Goal: Task Accomplishment & Management: Complete application form

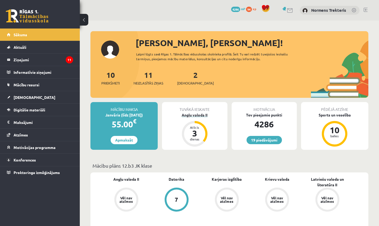
click at [196, 134] on div "3" at bounding box center [195, 133] width 16 height 9
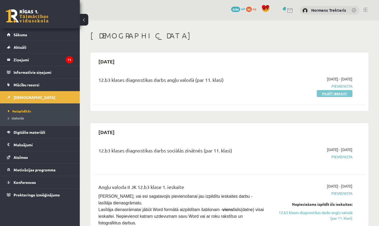
click at [323, 95] on link "Pildīt ieskaiti" at bounding box center [335, 93] width 36 height 7
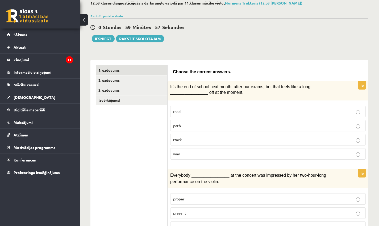
scroll to position [31, 0]
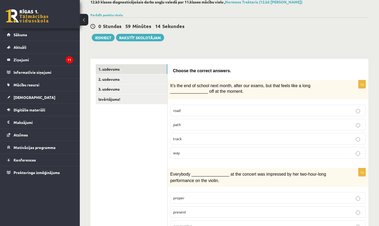
click at [205, 153] on p "way" at bounding box center [268, 153] width 190 height 6
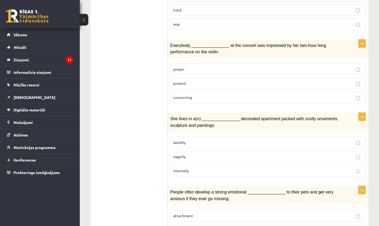
scroll to position [161, 0]
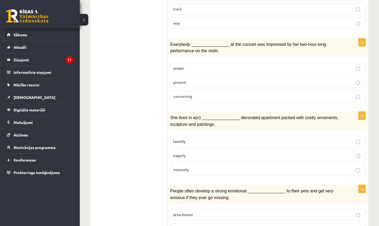
click at [232, 84] on label "present" at bounding box center [268, 81] width 196 height 11
click at [209, 138] on p "lavishly" at bounding box center [268, 141] width 190 height 6
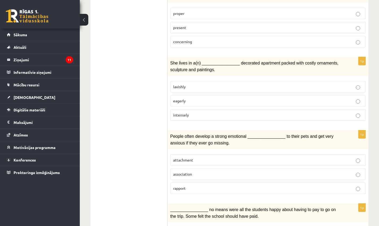
scroll to position [257, 0]
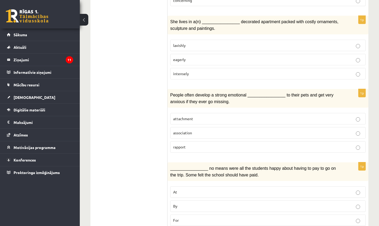
click at [208, 117] on p "attachment" at bounding box center [268, 119] width 190 height 6
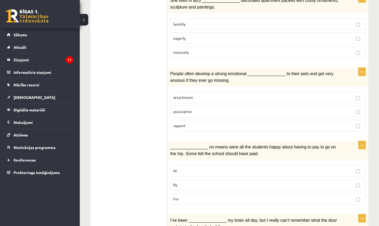
scroll to position [283, 0]
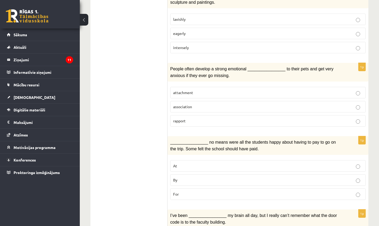
click at [189, 179] on p "By" at bounding box center [268, 180] width 190 height 6
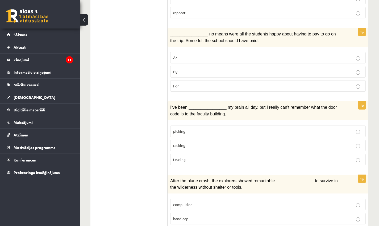
scroll to position [428, 0]
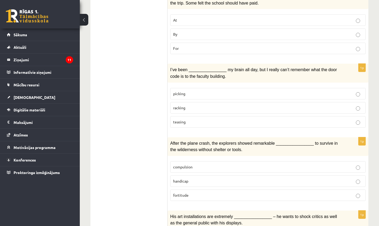
click at [217, 105] on p "racking" at bounding box center [268, 108] width 190 height 6
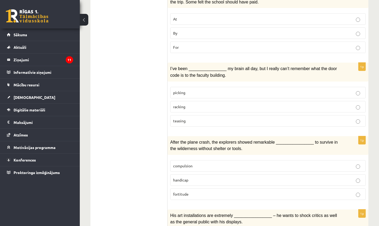
click at [196, 191] on p "fortitude" at bounding box center [268, 194] width 190 height 6
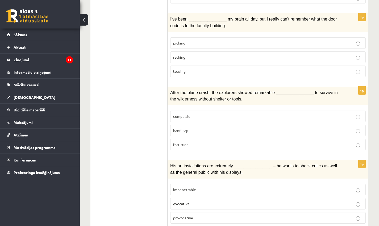
scroll to position [495, 0]
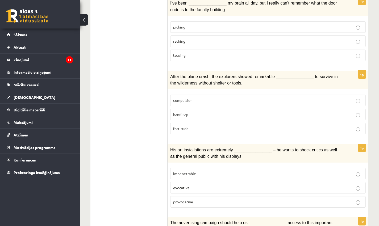
click at [194, 199] on p "provocative" at bounding box center [268, 202] width 190 height 6
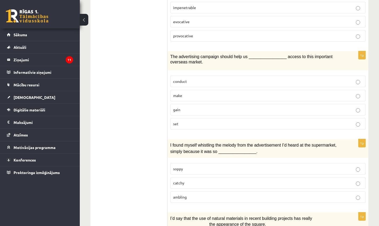
scroll to position [668, 0]
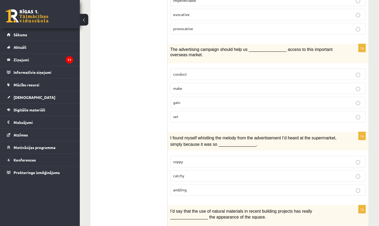
click at [245, 97] on label "gain" at bounding box center [268, 102] width 196 height 11
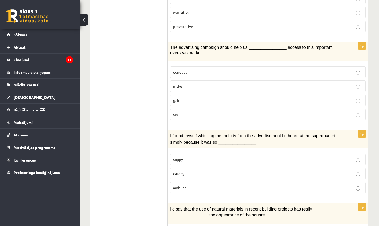
scroll to position [672, 0]
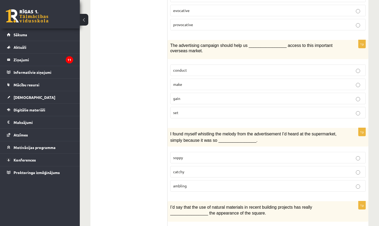
click at [233, 169] on p "catchy" at bounding box center [268, 172] width 190 height 6
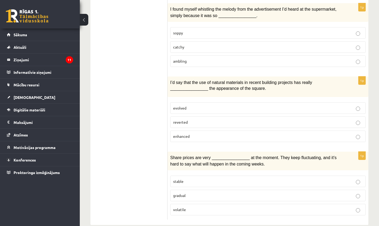
scroll to position [798, 0]
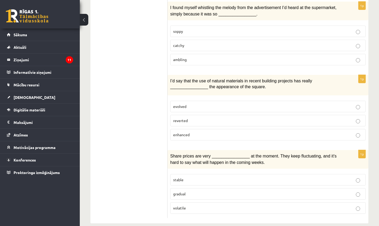
click at [210, 132] on p "enhanced" at bounding box center [268, 135] width 190 height 6
click at [182, 205] on span "volatile" at bounding box center [179, 207] width 13 height 5
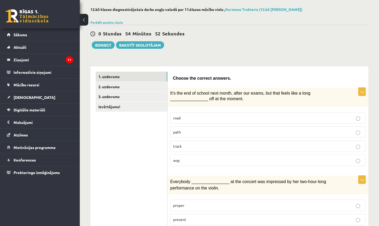
scroll to position [0, 0]
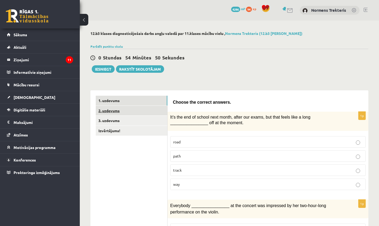
click at [123, 113] on link "2. uzdevums" at bounding box center [132, 111] width 72 height 10
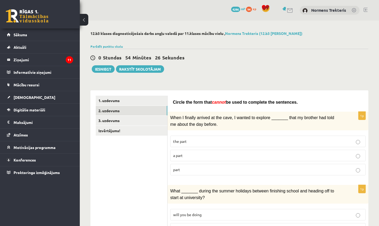
click at [195, 165] on label "part" at bounding box center [268, 169] width 196 height 11
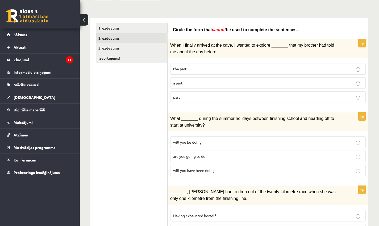
scroll to position [73, 0]
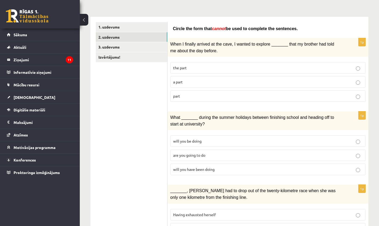
click at [213, 168] on span "will you have been doing" at bounding box center [193, 169] width 41 height 5
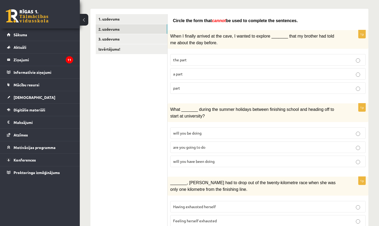
scroll to position [132, 0]
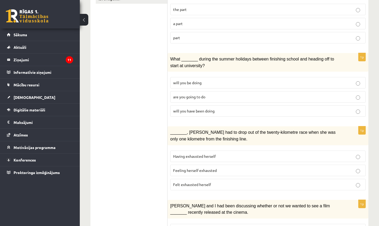
click at [219, 181] on p "Felt exhausted herself" at bounding box center [268, 184] width 190 height 6
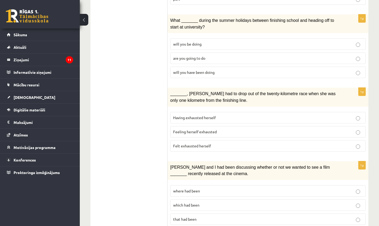
scroll to position [198, 0]
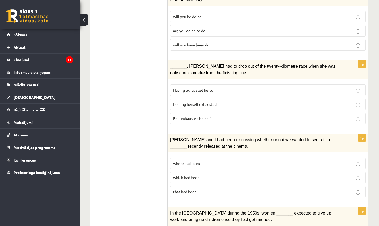
click at [207, 160] on p "where had been" at bounding box center [268, 163] width 190 height 6
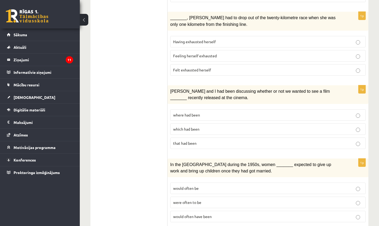
scroll to position [272, 0]
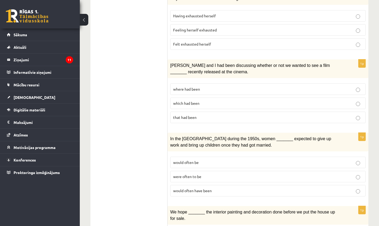
click at [243, 188] on p "would often have been" at bounding box center [268, 191] width 190 height 6
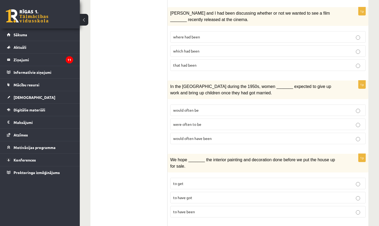
scroll to position [373, 0]
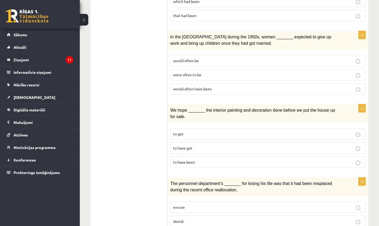
click at [190, 159] on span "to have been" at bounding box center [184, 161] width 22 height 5
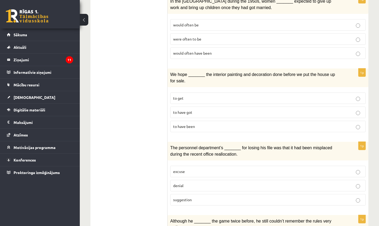
scroll to position [411, 0]
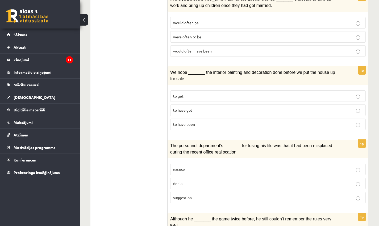
click at [186, 195] on span "suggestion" at bounding box center [182, 197] width 19 height 5
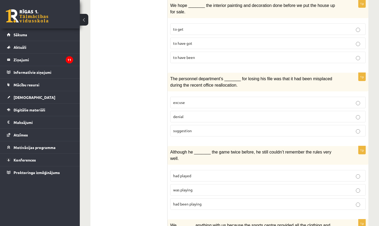
scroll to position [480, 0]
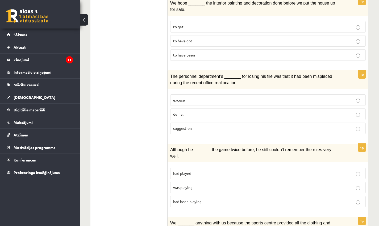
click at [190, 185] on span "was playing" at bounding box center [182, 187] width 19 height 5
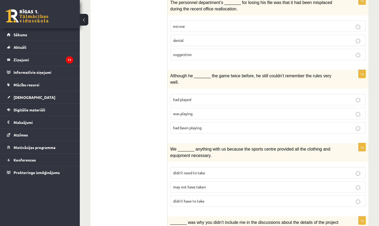
scroll to position [576, 0]
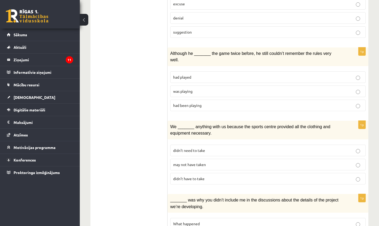
click at [179, 162] on span "may not have taken" at bounding box center [189, 164] width 33 height 5
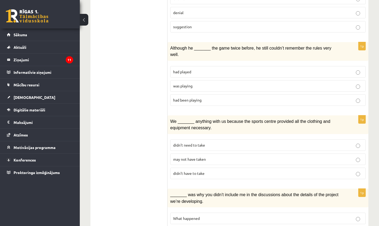
scroll to position [621, 0]
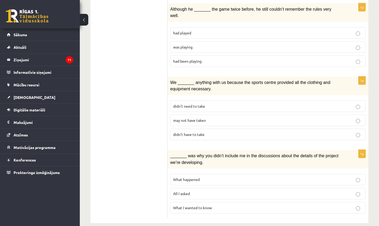
click at [197, 177] on span "What happened" at bounding box center [186, 179] width 27 height 5
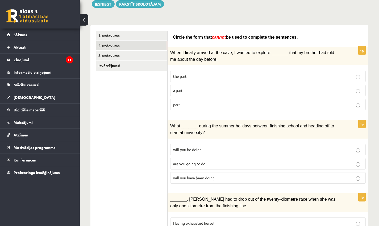
scroll to position [11, 0]
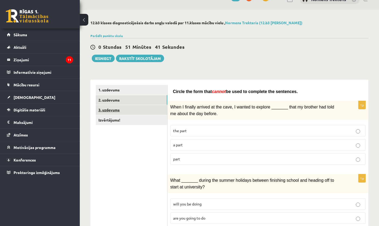
click at [116, 113] on link "3. uzdevums" at bounding box center [132, 110] width 72 height 10
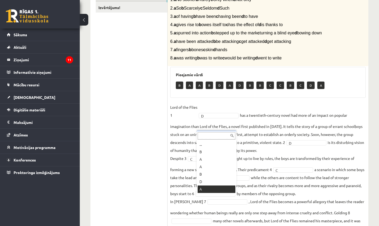
scroll to position [6, 0]
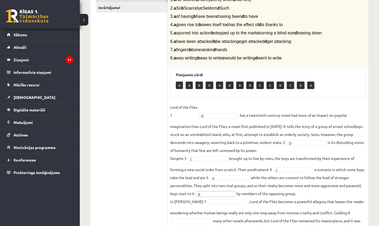
click at [273, 195] on fieldset "Lord of the Flies 1 D * has a twentieth-century novel had more of an impact on …" at bounding box center [268, 167] width 196 height 129
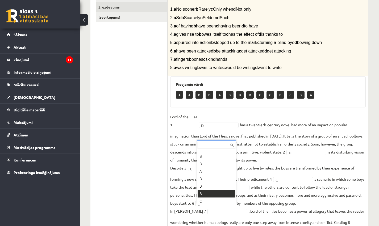
scroll to position [21, 0]
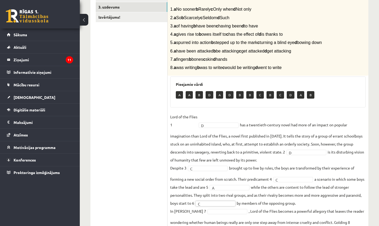
click at [256, 199] on fieldset "Lord of the Flies 1 D * has a twentieth-century novel had more of an impact on …" at bounding box center [268, 177] width 196 height 129
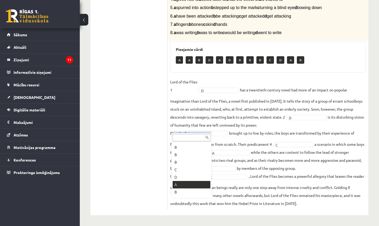
scroll to position [50, 0]
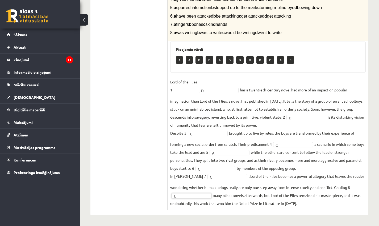
click at [309, 196] on fieldset "Lord of the Flies 1 D * has a twentieth-century novel had more of an impact on …" at bounding box center [268, 142] width 196 height 129
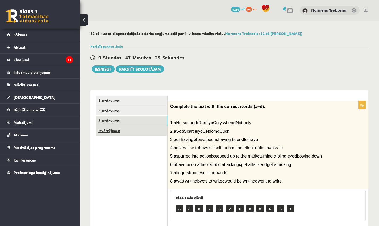
click at [112, 130] on link "Izvērtējums!" at bounding box center [132, 131] width 72 height 10
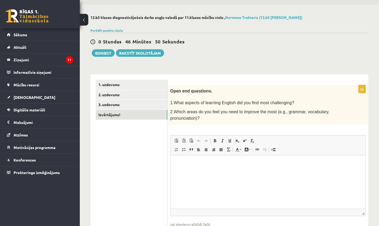
click at [244, 168] on html at bounding box center [268, 163] width 195 height 16
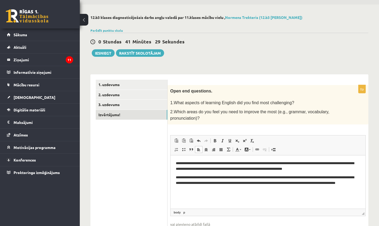
click at [343, 171] on body "**********" at bounding box center [268, 175] width 184 height 30
click at [340, 169] on p "**********" at bounding box center [268, 165] width 184 height 11
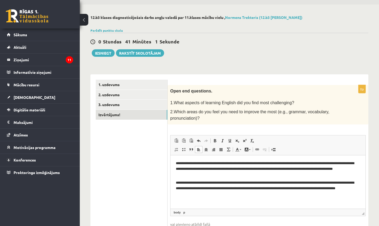
click at [213, 194] on p "**********" at bounding box center [268, 188] width 184 height 16
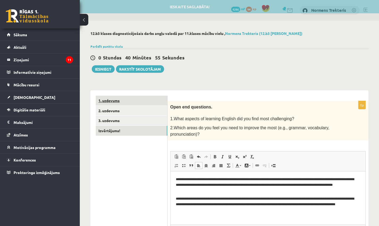
click at [114, 98] on link "1. uzdevums" at bounding box center [132, 100] width 72 height 10
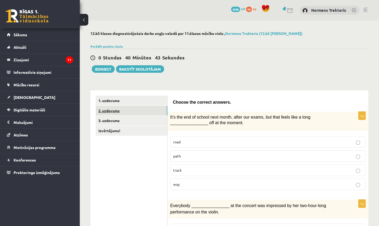
click at [124, 111] on link "2. uzdevums" at bounding box center [132, 111] width 72 height 10
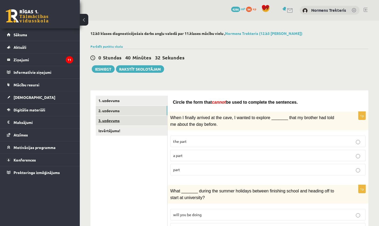
click at [119, 122] on link "3. uzdevums" at bounding box center [132, 120] width 72 height 10
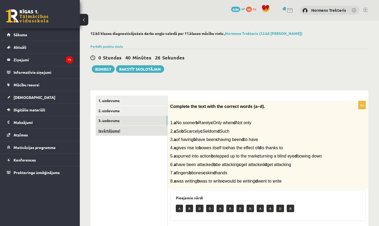
click at [104, 131] on link "Izvērtējums!" at bounding box center [132, 131] width 72 height 10
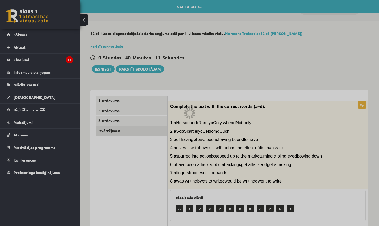
click at [114, 102] on div at bounding box center [189, 113] width 379 height 226
click at [143, 161] on div at bounding box center [189, 113] width 379 height 226
click at [107, 69] on div at bounding box center [189, 113] width 379 height 226
click at [229, 136] on div at bounding box center [189, 113] width 379 height 226
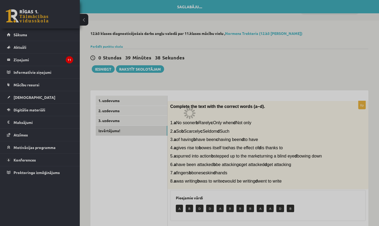
click at [191, 113] on div at bounding box center [189, 113] width 379 height 226
click at [107, 103] on div at bounding box center [189, 113] width 379 height 226
click at [107, 102] on div at bounding box center [189, 113] width 379 height 226
click at [116, 115] on div at bounding box center [189, 113] width 379 height 226
click at [118, 120] on div at bounding box center [189, 113] width 379 height 226
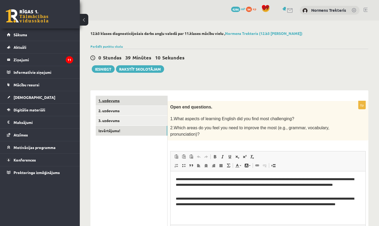
click at [115, 102] on link "1. uzdevums" at bounding box center [132, 100] width 72 height 10
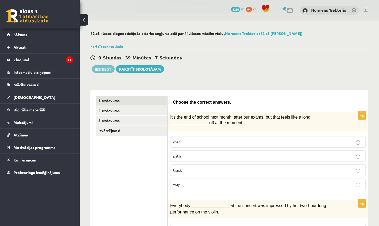
click at [99, 70] on button "Iesniegt" at bounding box center [103, 68] width 23 height 7
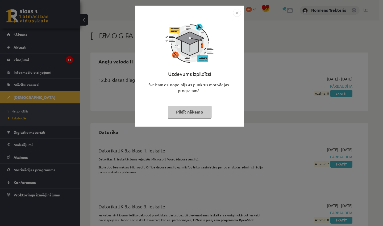
click at [239, 13] on img "Close" at bounding box center [237, 13] width 8 height 8
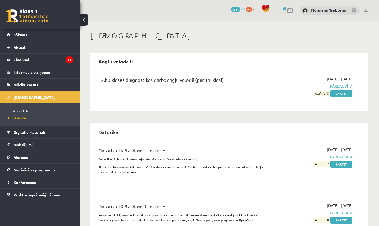
click at [20, 110] on span "Neizpildītās" at bounding box center [18, 111] width 20 height 4
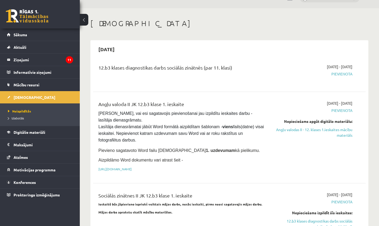
scroll to position [13, 0]
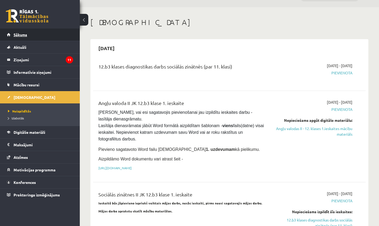
click at [19, 34] on span "Sākums" at bounding box center [21, 34] width 14 height 5
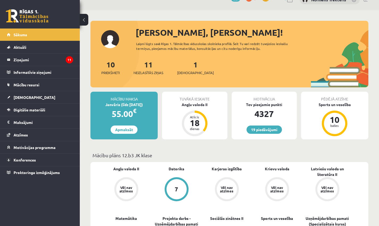
scroll to position [20, 0]
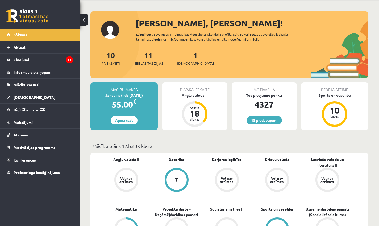
click at [124, 183] on div "Vēl nav atzīmes" at bounding box center [126, 179] width 20 height 20
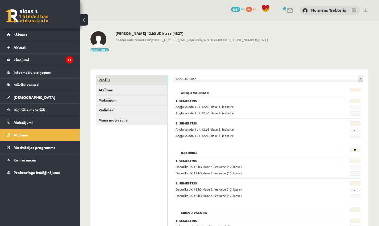
click at [106, 80] on link "Profils" at bounding box center [132, 80] width 72 height 10
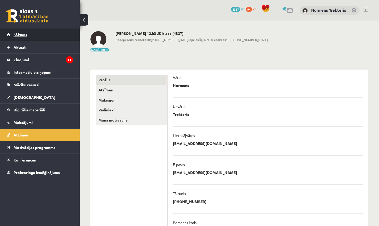
click at [27, 36] on span "Sākums" at bounding box center [21, 34] width 14 height 5
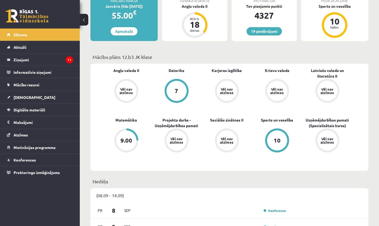
scroll to position [143, 0]
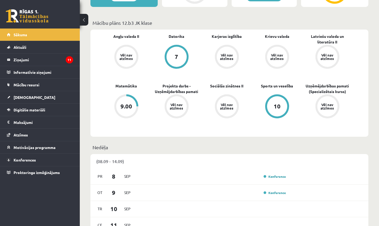
click at [127, 53] on div "Vēl nav atzīmes" at bounding box center [126, 56] width 15 height 7
click at [127, 57] on div "Vēl nav atzīmes" at bounding box center [126, 56] width 15 height 7
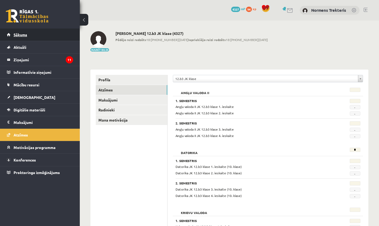
click at [22, 35] on span "Sākums" at bounding box center [21, 34] width 14 height 5
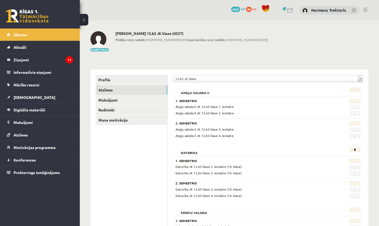
click at [24, 14] on link at bounding box center [27, 15] width 43 height 13
click at [21, 59] on legend "Ziņojumi 11" at bounding box center [44, 59] width 60 height 12
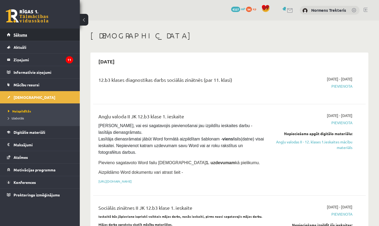
click at [27, 38] on link "Sākums" at bounding box center [40, 34] width 66 height 12
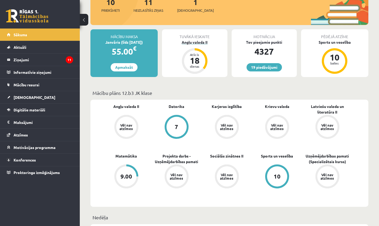
scroll to position [23, 0]
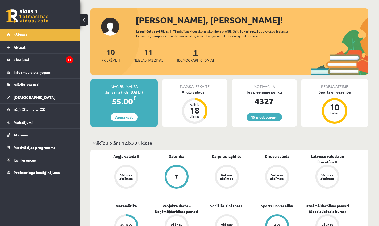
click at [188, 55] on link "1 Ieskaites" at bounding box center [195, 55] width 37 height 16
click at [129, 173] on div "Vēl nav atzīmes" at bounding box center [126, 176] width 15 height 7
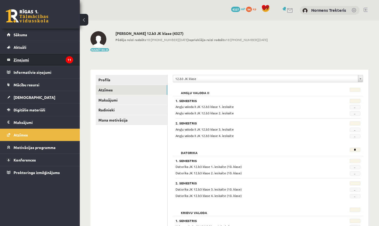
click at [41, 62] on legend "Ziņojumi 11" at bounding box center [44, 59] width 60 height 12
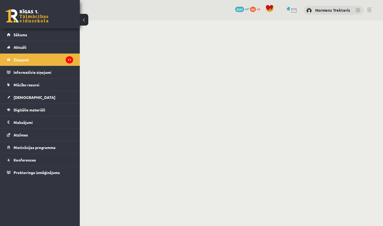
click at [371, 9] on link at bounding box center [370, 10] width 4 height 4
